Goal: Find specific fact: Find specific page/section

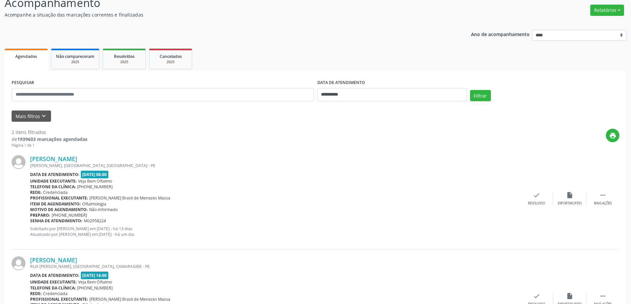
scroll to position [108, 0]
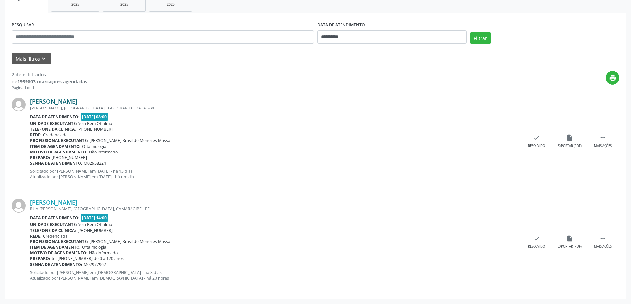
click at [75, 102] on link "[PERSON_NAME]" at bounding box center [53, 101] width 47 height 7
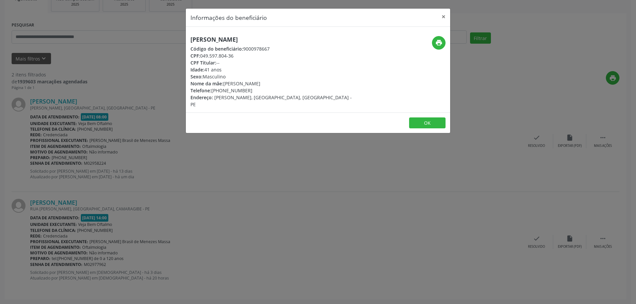
drag, startPoint x: 189, startPoint y: 38, endPoint x: 267, endPoint y: 40, distance: 77.8
click at [267, 40] on div "[PERSON_NAME] Código do beneficiário: 9000978667 CPF: 049.597.804-36 CPF Titula…" at bounding box center [274, 72] width 176 height 72
copy h5 "[PERSON_NAME]"
click at [443, 17] on button "×" at bounding box center [443, 17] width 13 height 16
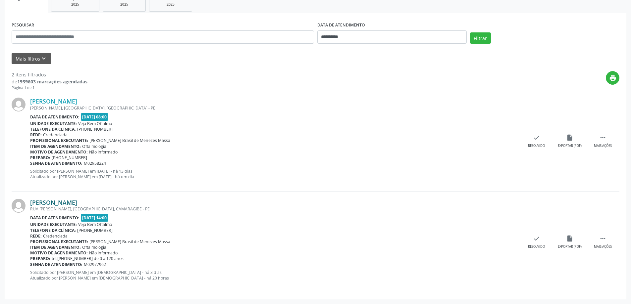
click at [77, 203] on link "[PERSON_NAME]" at bounding box center [53, 202] width 47 height 7
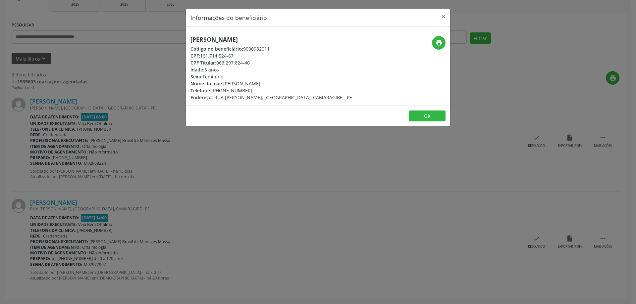
drag, startPoint x: 188, startPoint y: 39, endPoint x: 292, endPoint y: 39, distance: 103.6
click at [292, 39] on div "[PERSON_NAME] Código do beneficiário: 9000982011 CPF: 161.714.524-67 CPF Titula…" at bounding box center [274, 68] width 176 height 65
copy h5 "[PERSON_NAME]"
click at [445, 16] on button "×" at bounding box center [443, 17] width 13 height 16
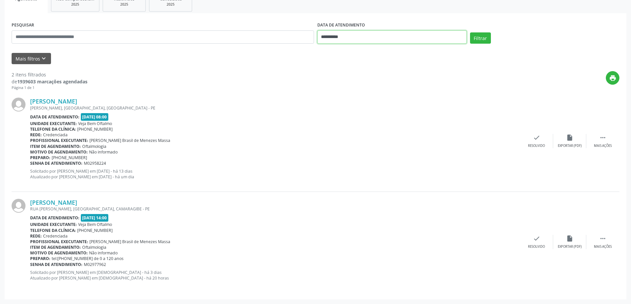
click at [367, 36] on input "**********" at bounding box center [391, 36] width 149 height 13
click at [337, 97] on span "13" at bounding box center [338, 98] width 13 height 13
type input "**********"
click at [337, 97] on span "13" at bounding box center [338, 98] width 13 height 13
click at [483, 32] on button "Filtrar" at bounding box center [480, 37] width 21 height 11
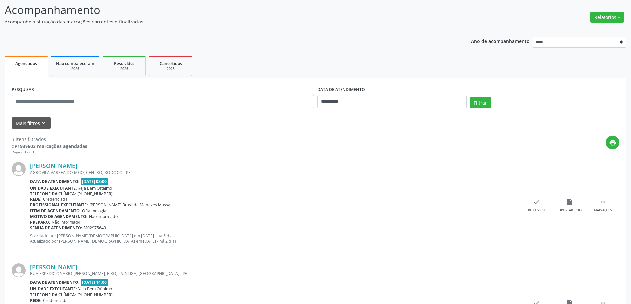
scroll to position [0, 0]
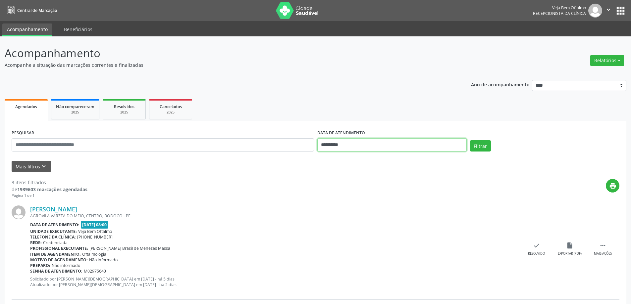
click at [456, 142] on input "**********" at bounding box center [391, 144] width 149 height 13
click at [371, 180] on span "1" at bounding box center [368, 179] width 13 height 13
type input "**********"
click at [371, 180] on span "1" at bounding box center [368, 179] width 13 height 13
click at [479, 147] on button "Filtrar" at bounding box center [480, 145] width 21 height 11
